Goal: Task Accomplishment & Management: Complete application form

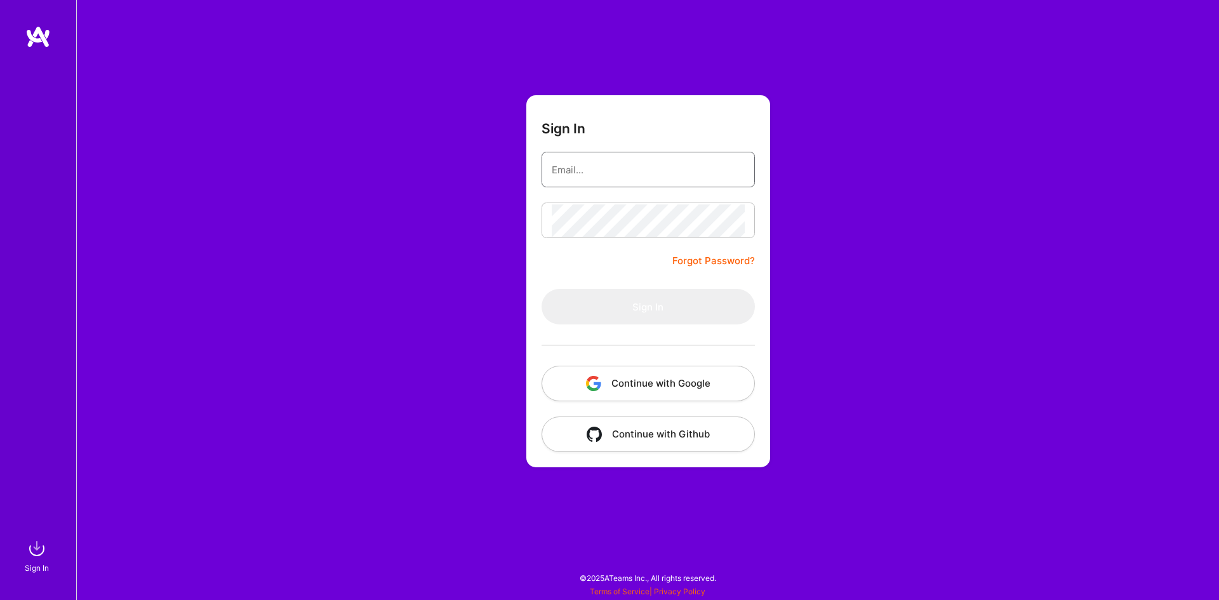
type input "gardiolmilagros@gmail.com"
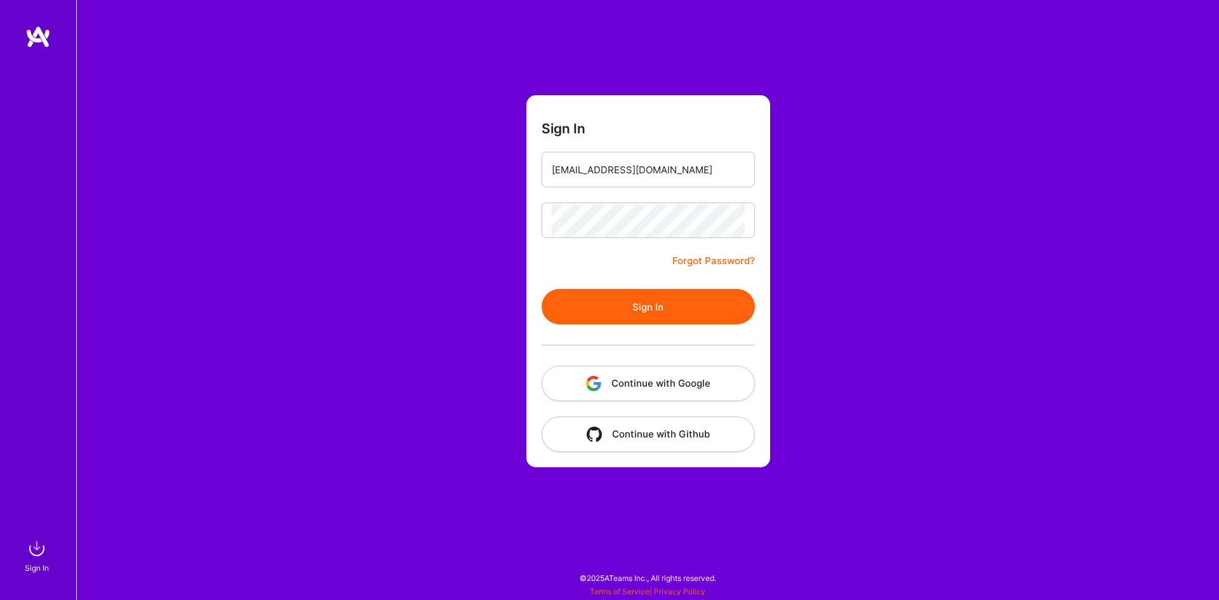
click at [661, 306] on button "Sign In" at bounding box center [648, 307] width 213 height 36
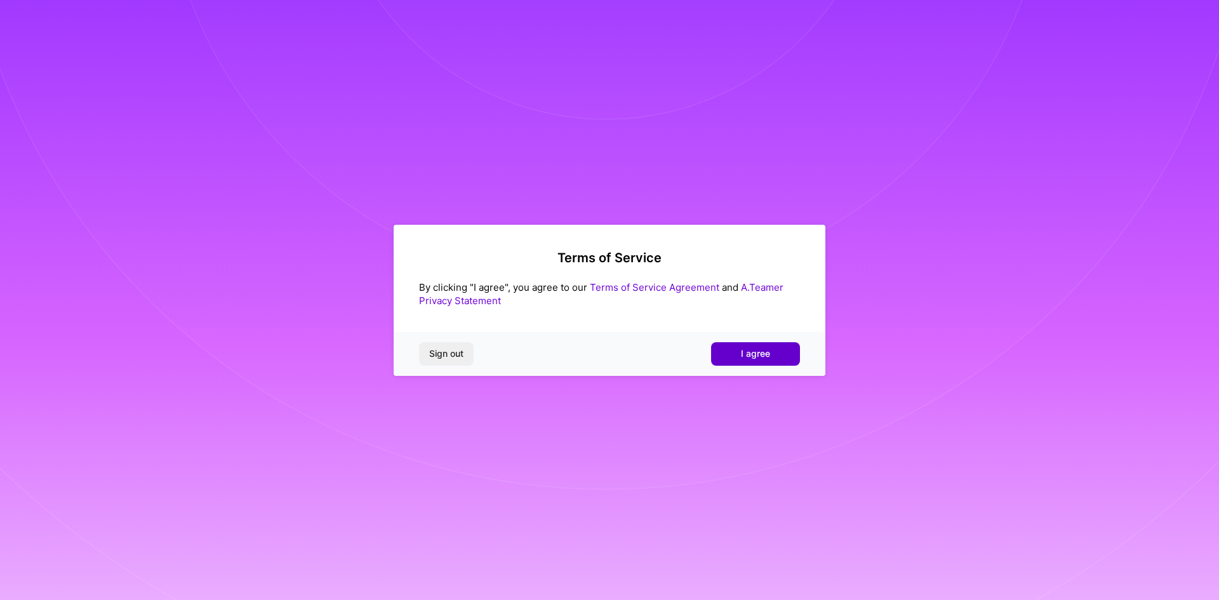
click at [737, 357] on button "I agree" at bounding box center [755, 353] width 89 height 23
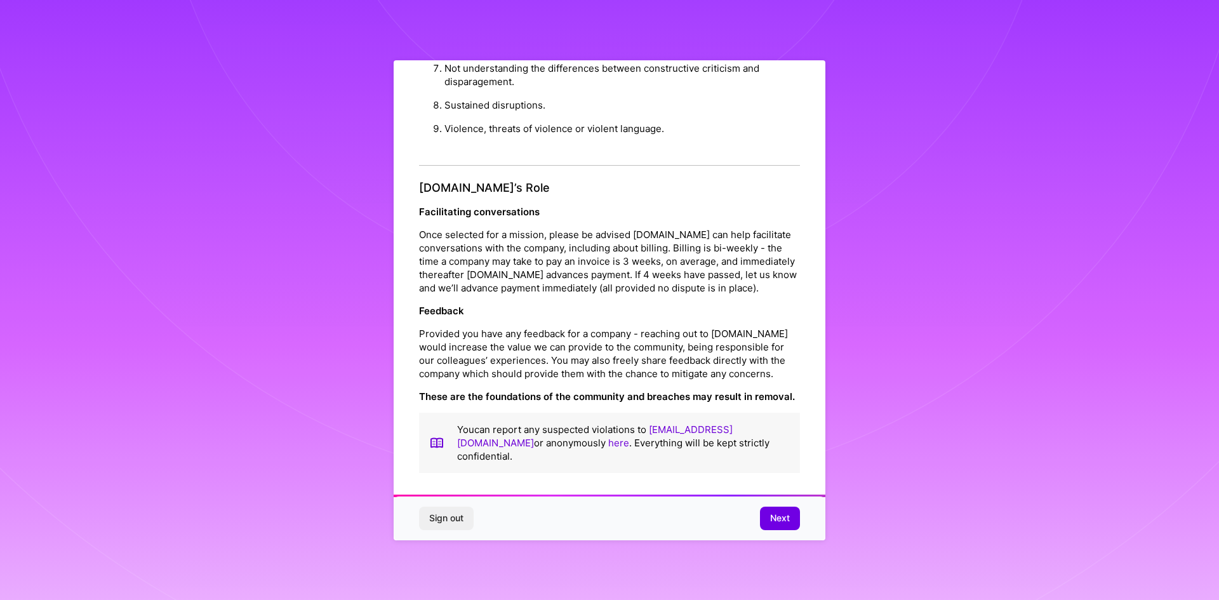
scroll to position [6, 0]
click at [774, 510] on button "Next" at bounding box center [780, 518] width 40 height 23
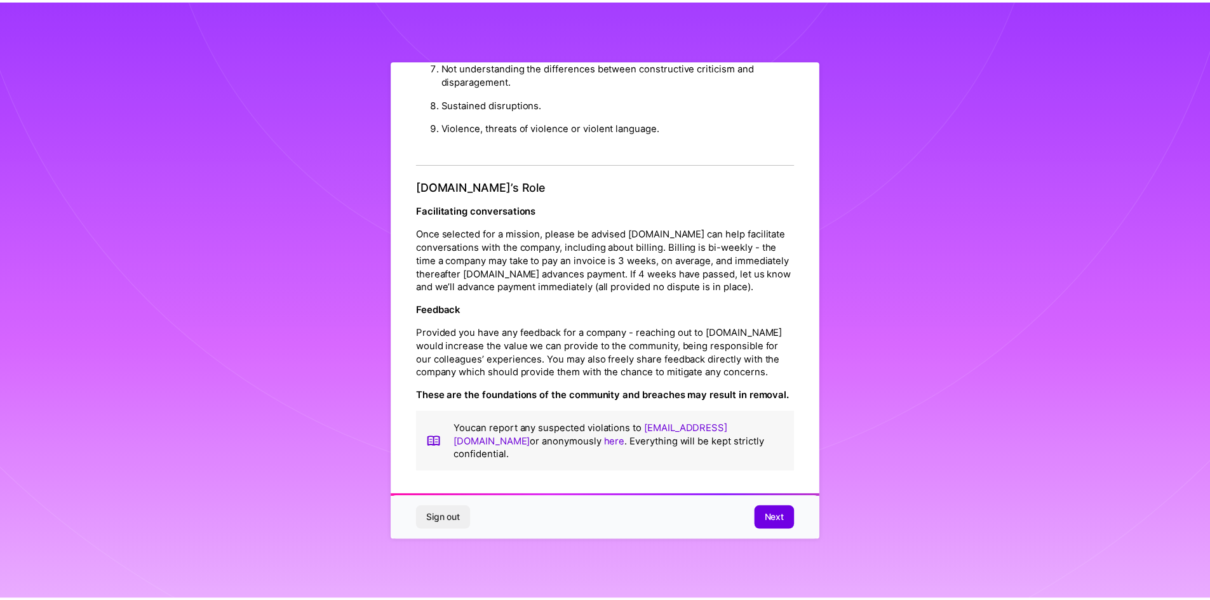
scroll to position [0, 0]
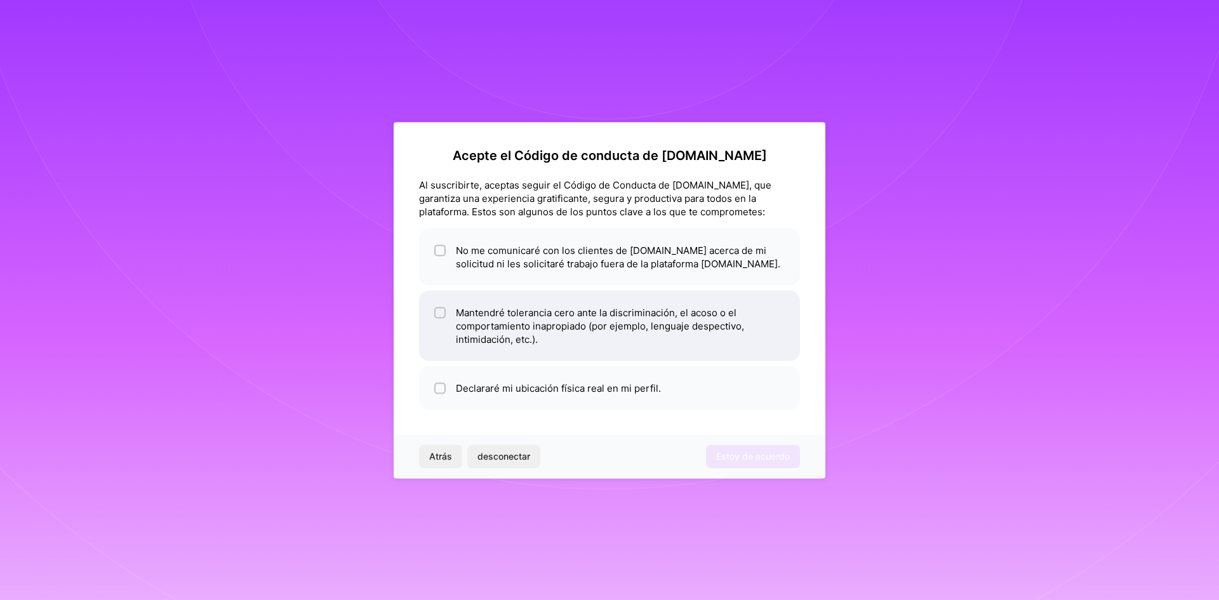
click at [538, 338] on font "Mantendré tolerancia cero ante la discriminación, el acoso o el comportamiento …" at bounding box center [600, 325] width 288 height 39
checkbox input "true"
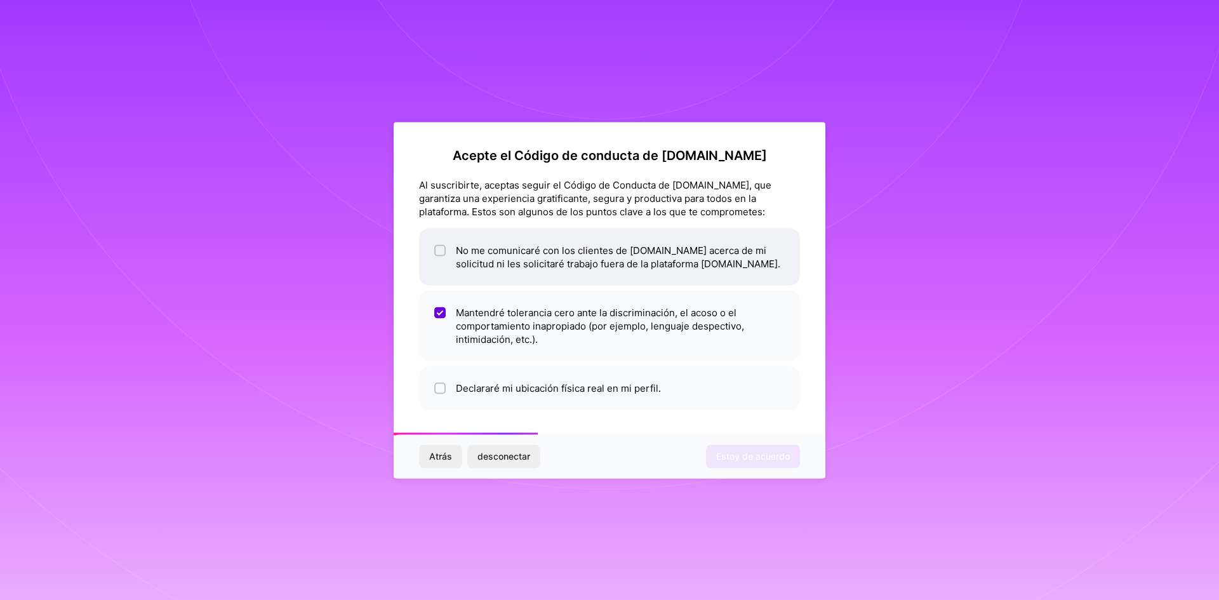
click at [506, 266] on font "No me comunicaré con los clientes de [DOMAIN_NAME] acerca de mi solicitud ni le…" at bounding box center [618, 256] width 324 height 25
checkbox input "true"
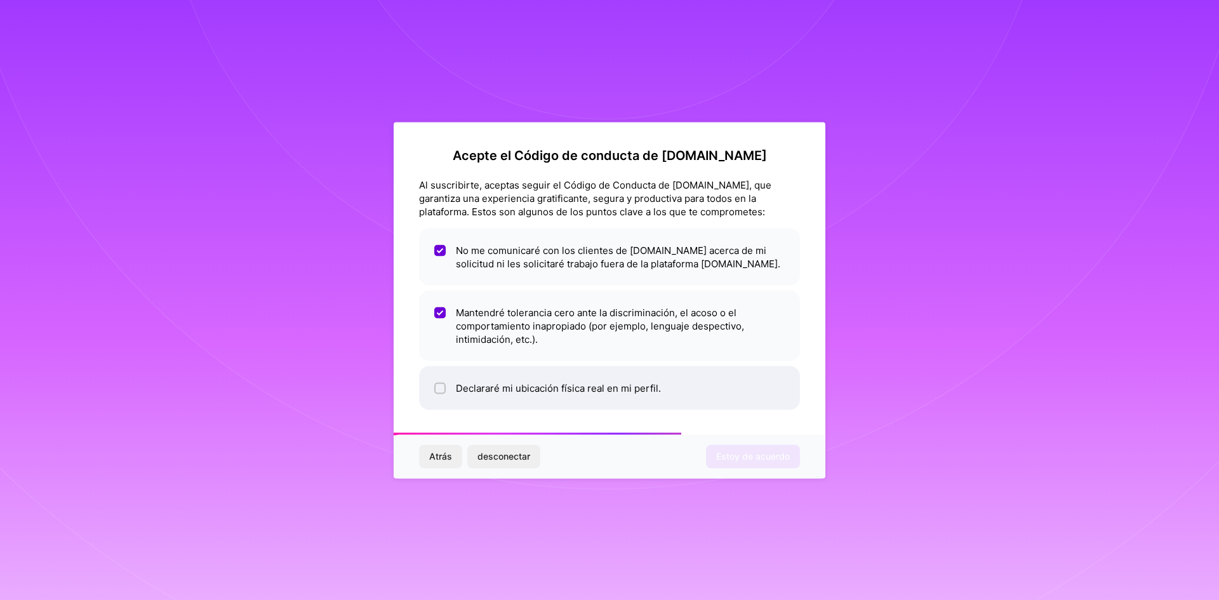
click at [520, 377] on li "Declararé mi ubicación física real en mi perfil." at bounding box center [609, 388] width 381 height 44
checkbox input "true"
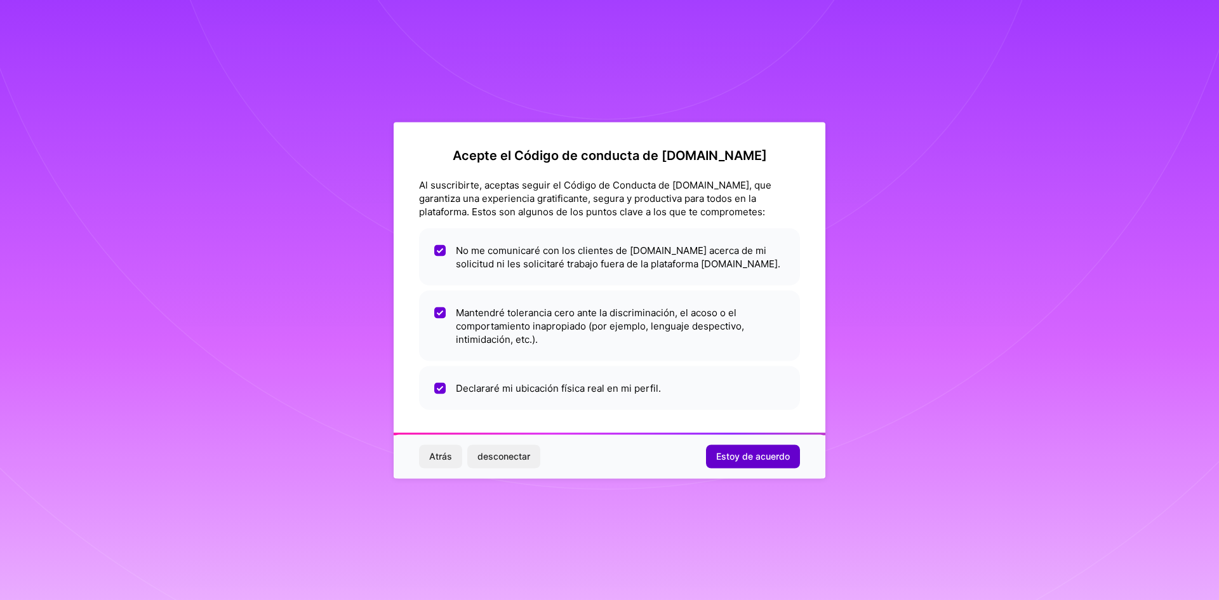
click at [753, 455] on font "Estoy de acuerdo" at bounding box center [753, 456] width 74 height 11
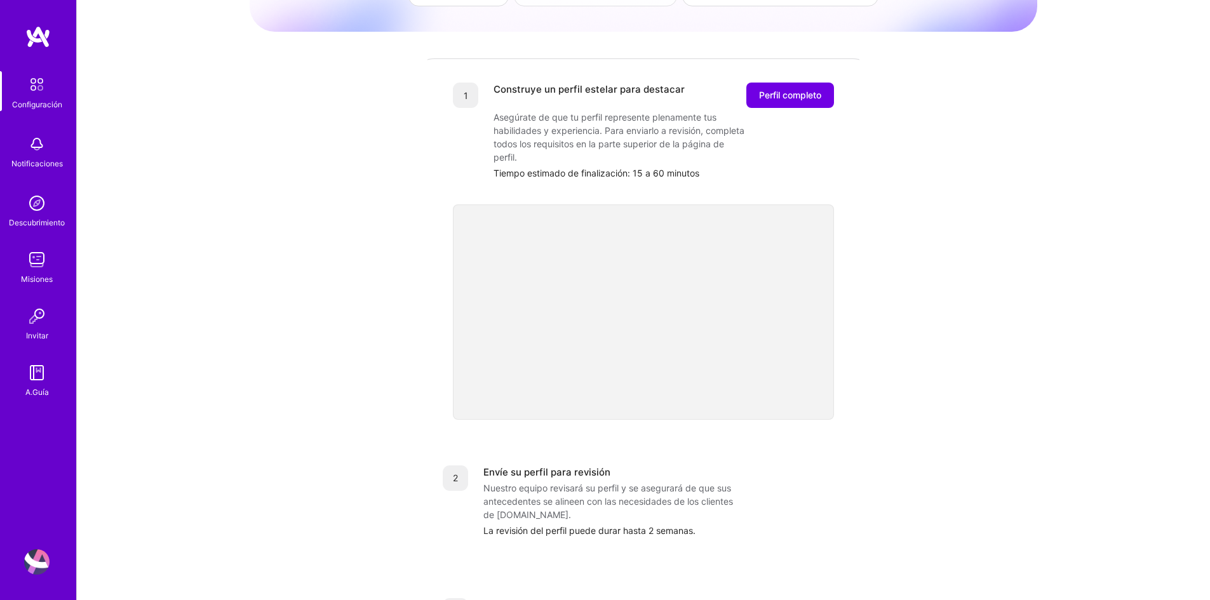
scroll to position [114, 0]
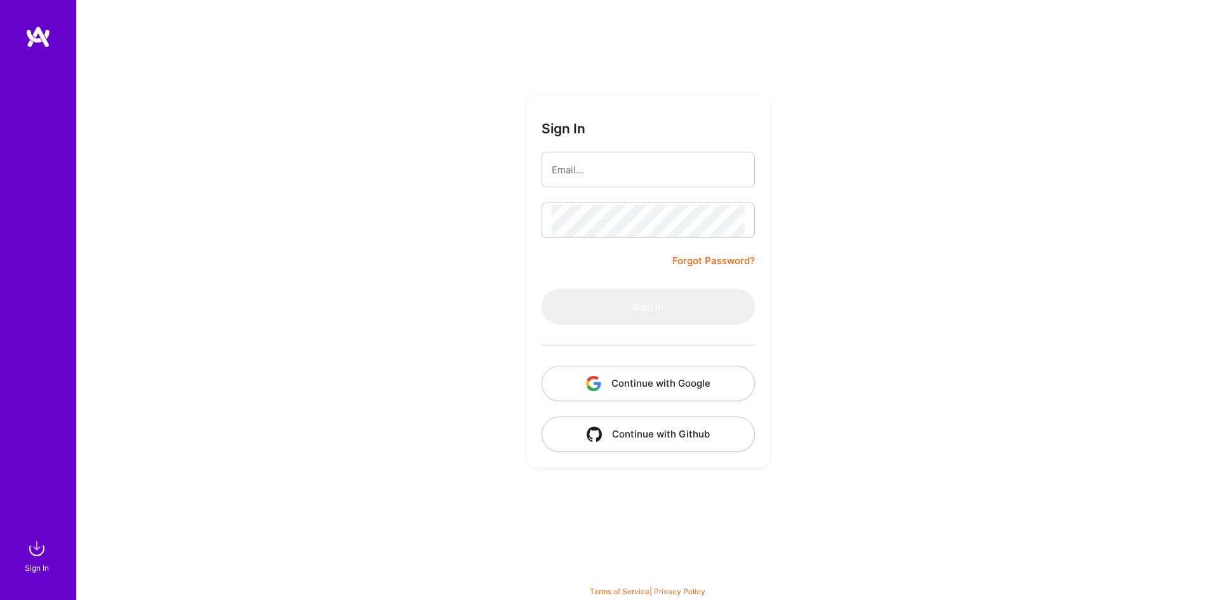
click at [632, 190] on form "Sign In Forgot Password? Sign In Continue with Google Continue with Github" at bounding box center [648, 281] width 244 height 372
type input "gardiolmilagros@gmail.com"
